Goal: Find specific fact: Find specific fact

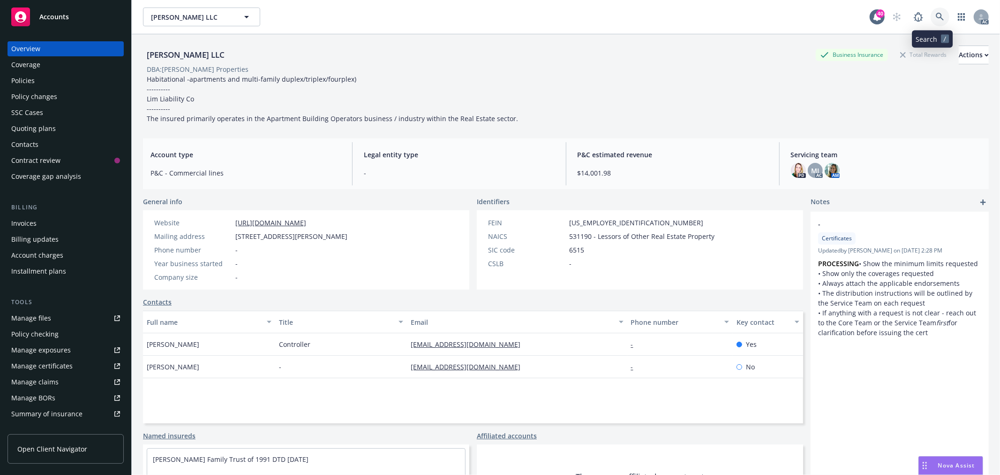
click at [936, 16] on icon at bounding box center [940, 17] width 8 height 8
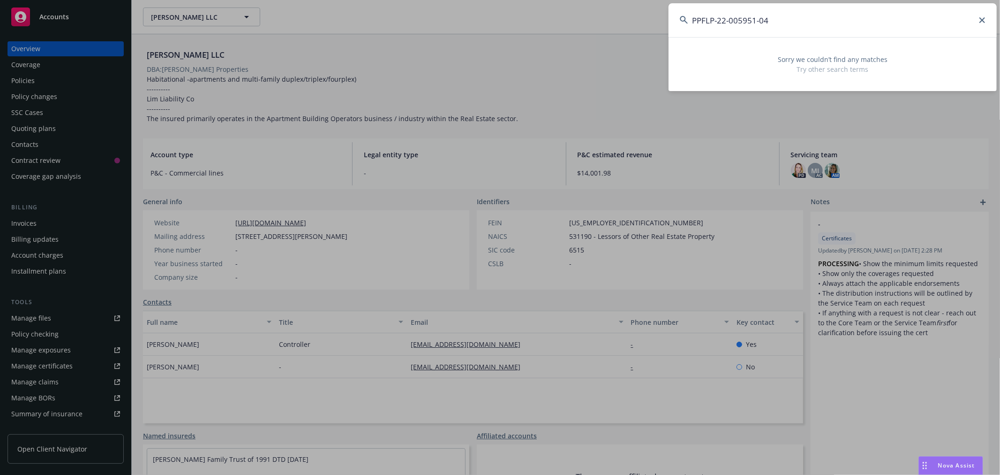
type input "PPFLP-22-005951-04"
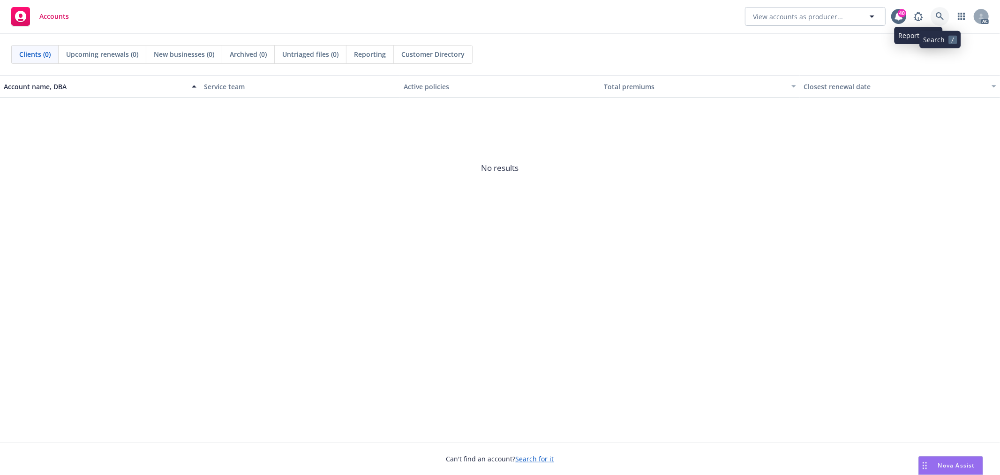
click at [943, 15] on icon at bounding box center [940, 16] width 8 height 8
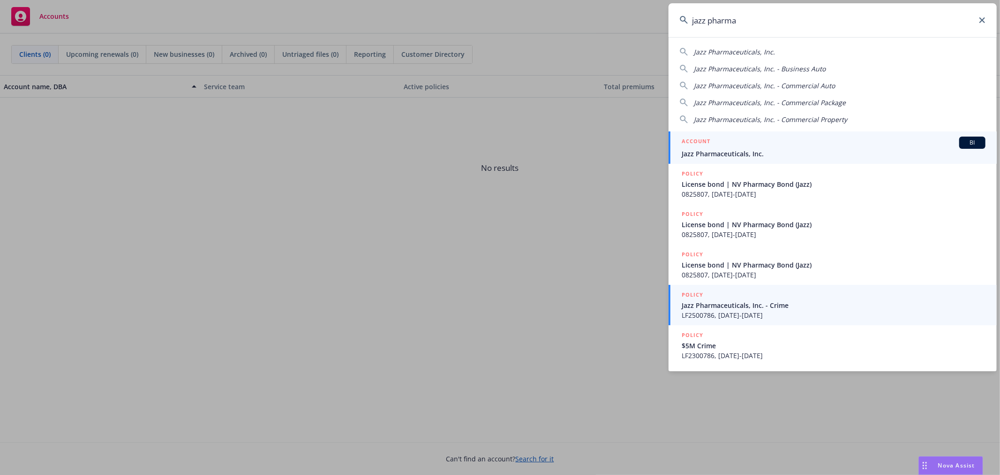
type input "jazz pharma"
click at [789, 153] on span "Jazz Pharmaceuticals, Inc." at bounding box center [834, 154] width 304 height 10
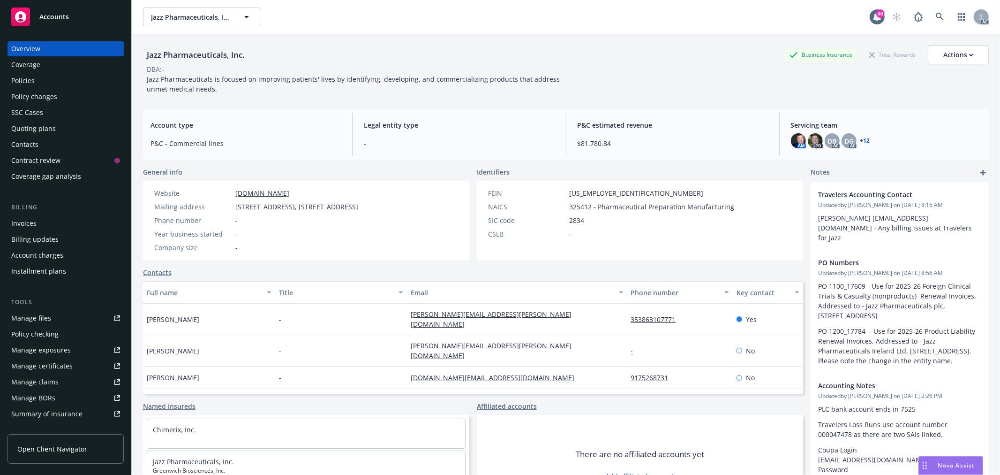
click at [54, 83] on div "Policies" at bounding box center [65, 80] width 109 height 15
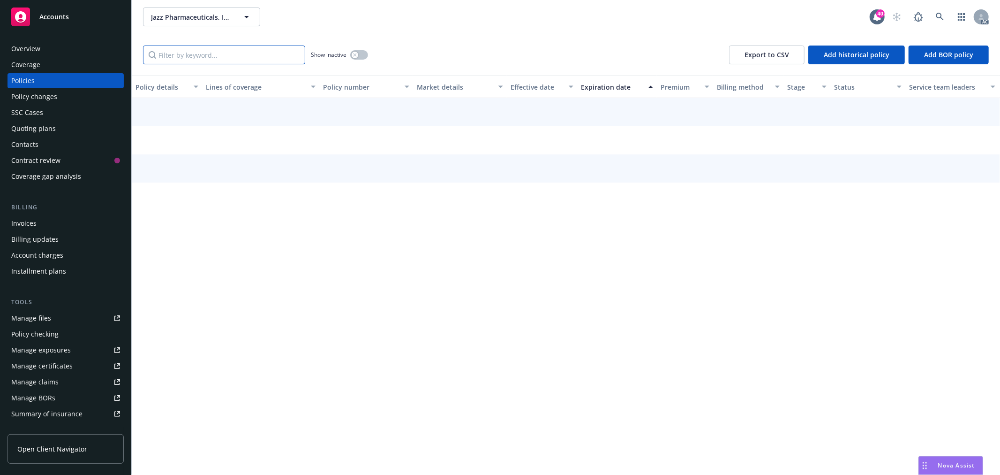
click at [212, 58] on input "Filter by keyword..." at bounding box center [224, 54] width 162 height 19
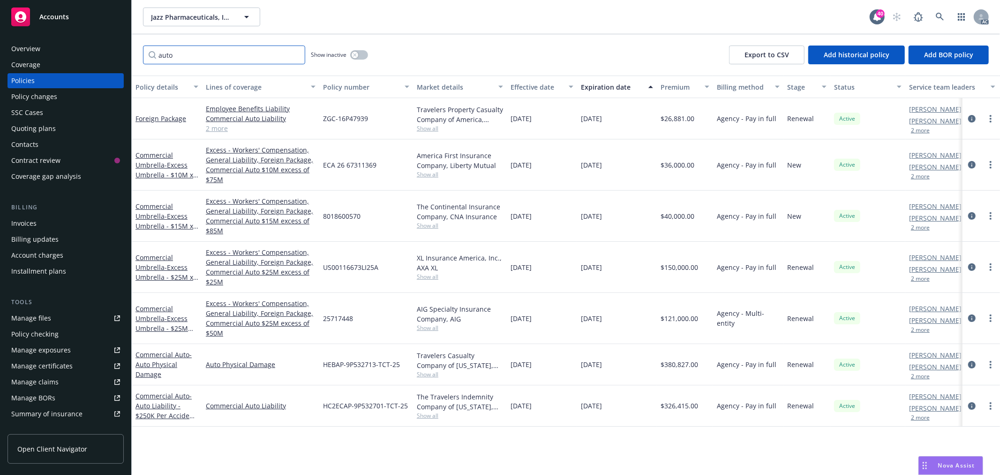
type input "auto"
drag, startPoint x: 403, startPoint y: 365, endPoint x: 322, endPoint y: 365, distance: 81.6
click at [322, 365] on div "HEBAP-9P532713-TCT-25" at bounding box center [366, 364] width 94 height 41
copy span "HEBAP-9P532713-TCT-25"
click at [941, 14] on icon at bounding box center [940, 17] width 8 height 8
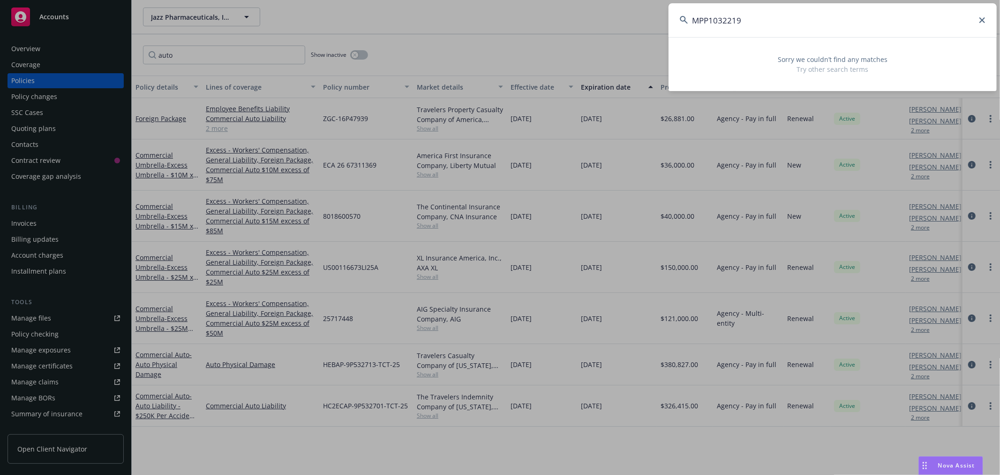
drag, startPoint x: 791, startPoint y: 23, endPoint x: 689, endPoint y: 22, distance: 101.3
click at [689, 22] on input "MPP1032219" at bounding box center [833, 20] width 328 height 34
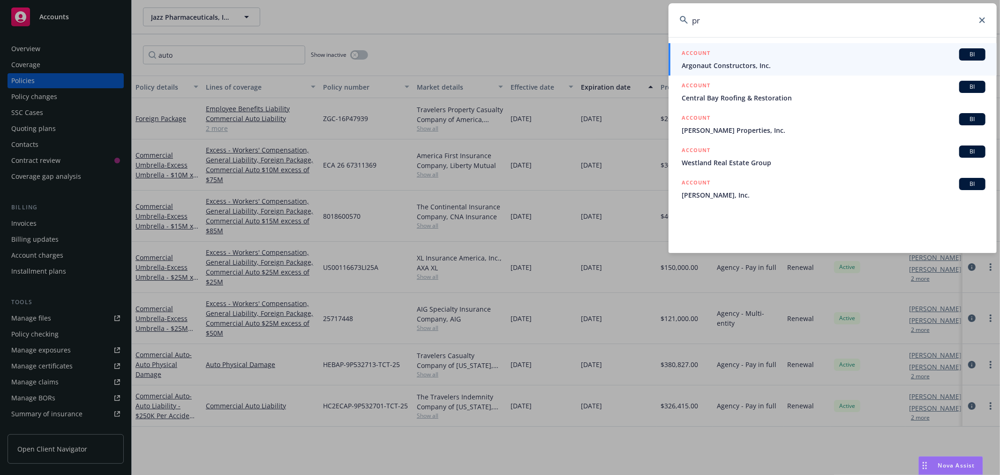
type input "p"
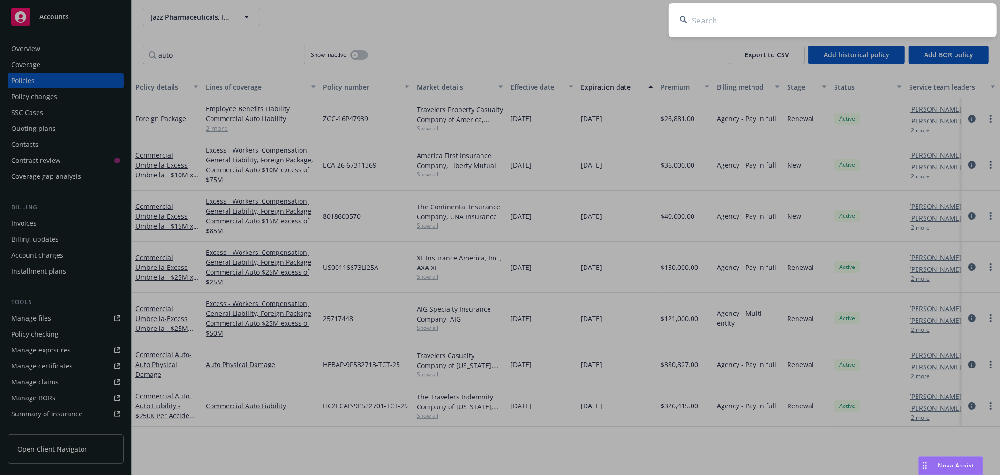
paste input "MPP1032219"
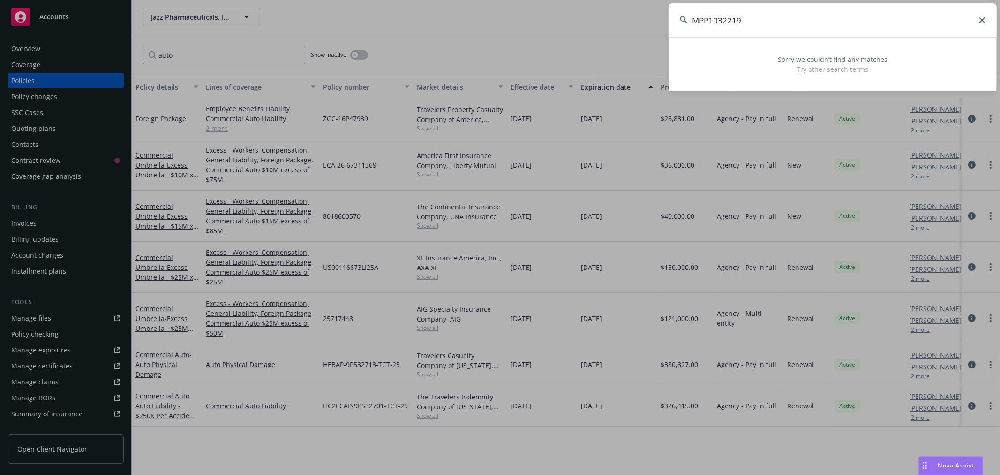
click at [706, 19] on input "MPP1032219" at bounding box center [833, 20] width 328 height 34
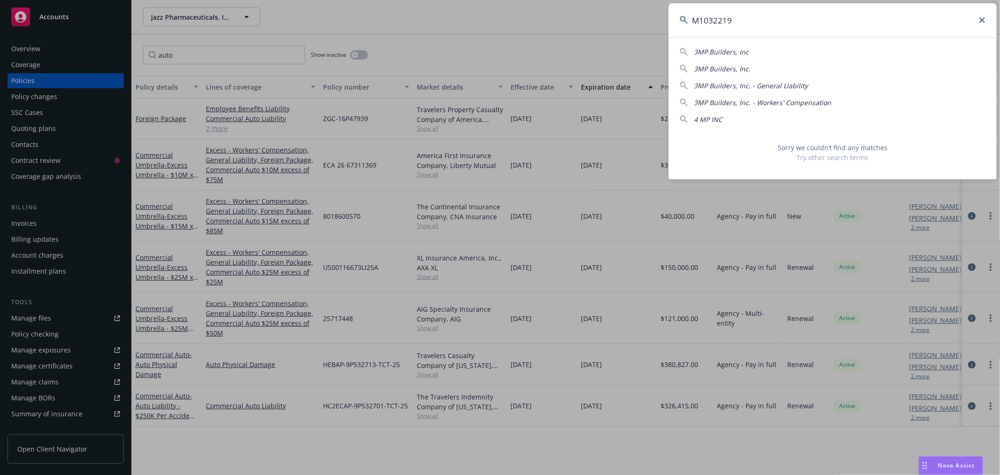
type input "1032219"
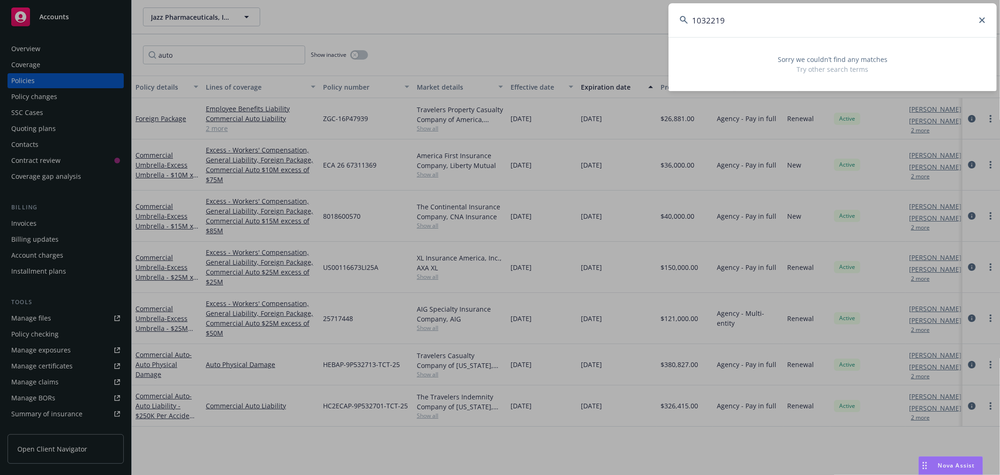
click at [703, 24] on input "1032219" at bounding box center [833, 20] width 328 height 34
click at [704, 24] on input "1032219" at bounding box center [833, 20] width 328 height 34
